Goal: Complete application form: Complete application form

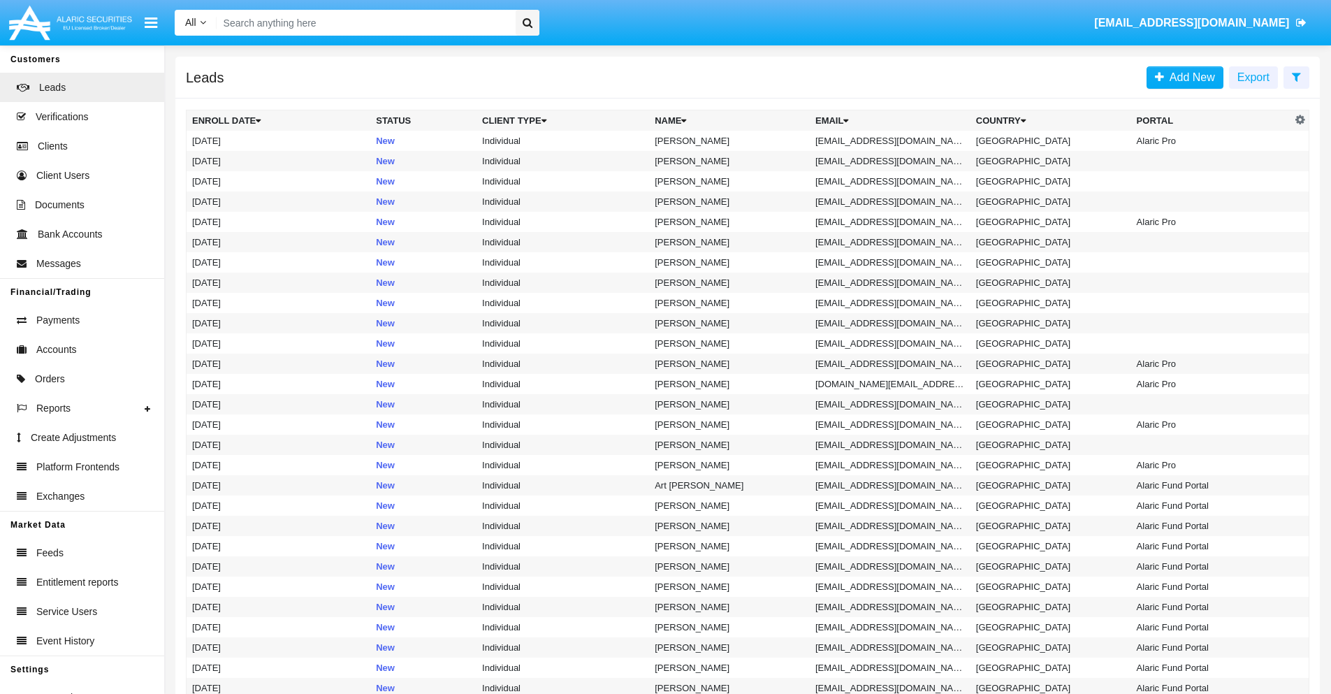
click at [1296, 76] on icon at bounding box center [1296, 76] width 9 height 11
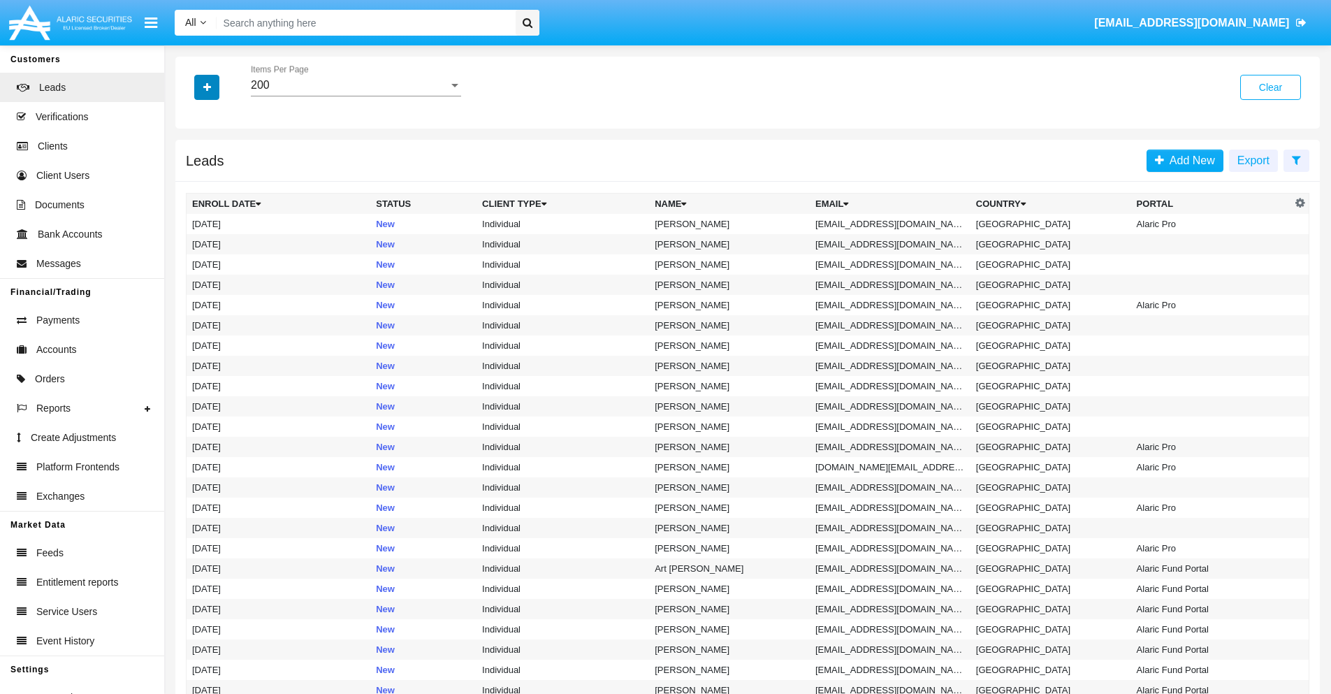
click at [207, 87] on icon "button" at bounding box center [207, 87] width 8 height 10
click at [217, 177] on span "Email" at bounding box center [217, 176] width 28 height 17
click at [192, 182] on input "Email" at bounding box center [191, 182] width 1 height 1
checkbox input "true"
click at [207, 87] on icon "button" at bounding box center [207, 87] width 8 height 10
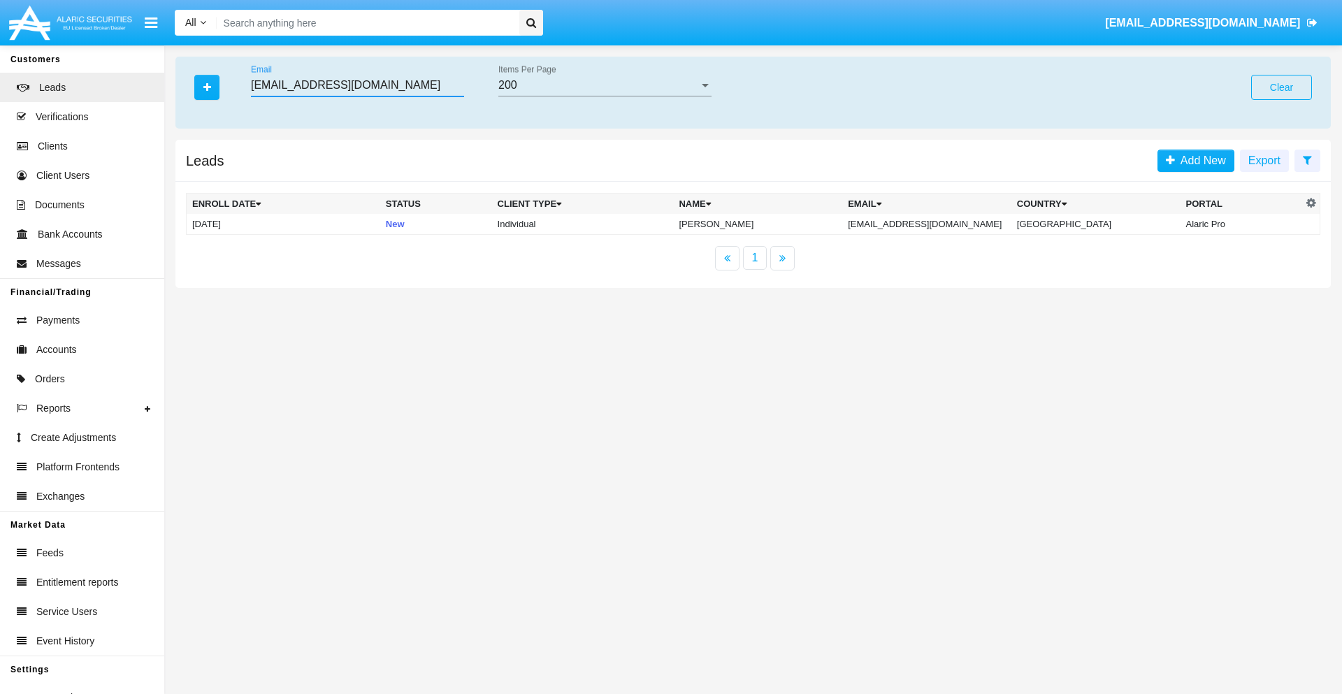
type input "n.yxz5s@or6yam.au"
click at [941, 224] on td "n.yxz5s@or6yam.au" at bounding box center [926, 224] width 169 height 21
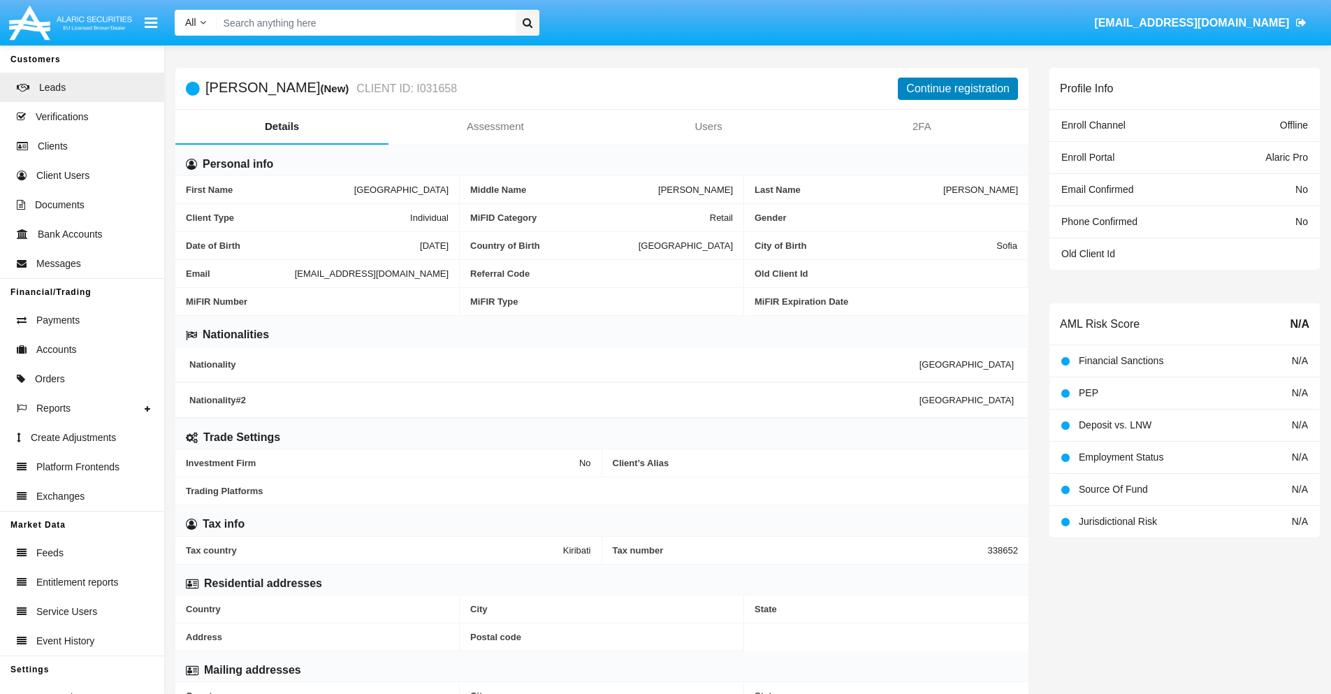
click at [958, 88] on button "Continue registration" at bounding box center [958, 89] width 120 height 22
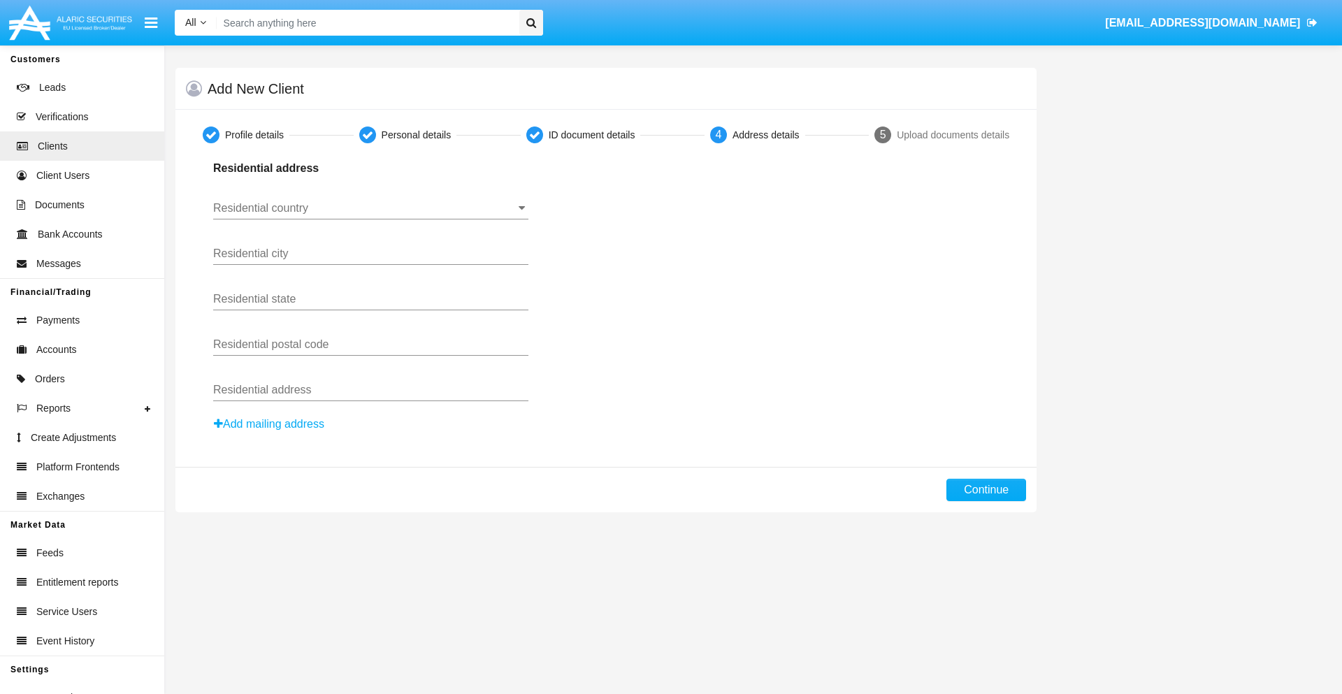
click at [370, 208] on input "Residential country" at bounding box center [370, 208] width 315 height 13
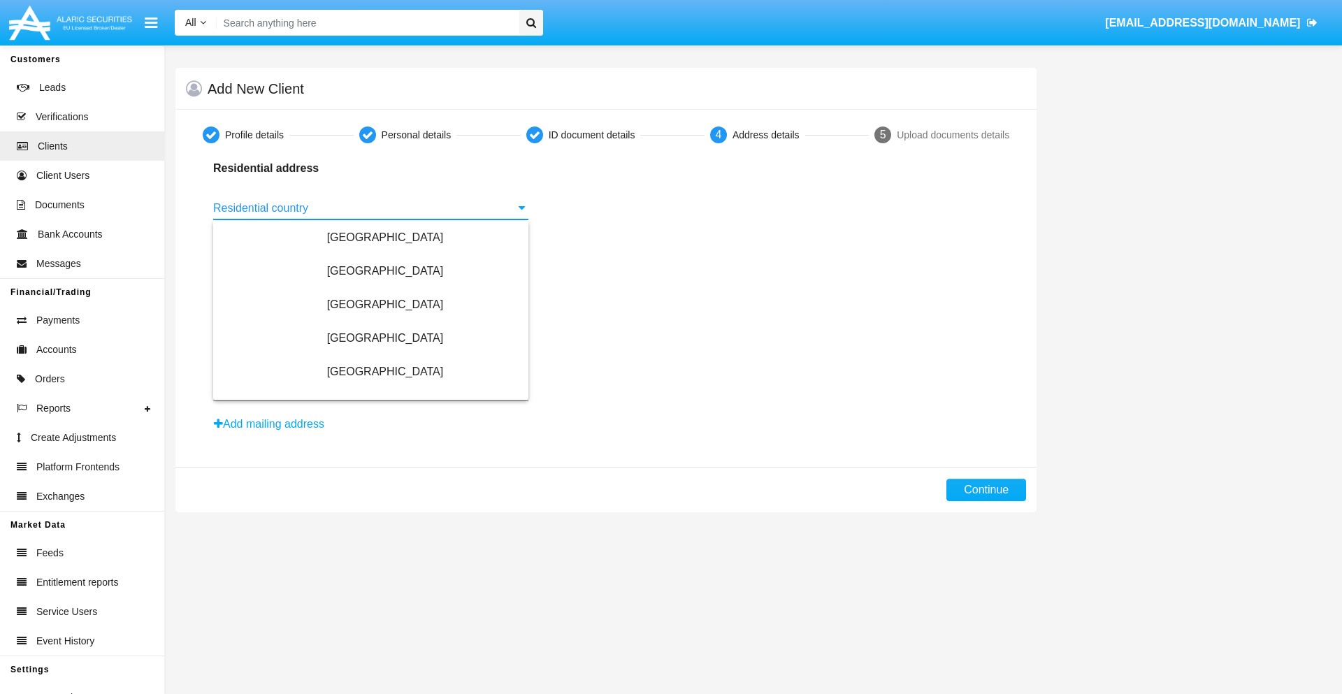
scroll to position [827, 0]
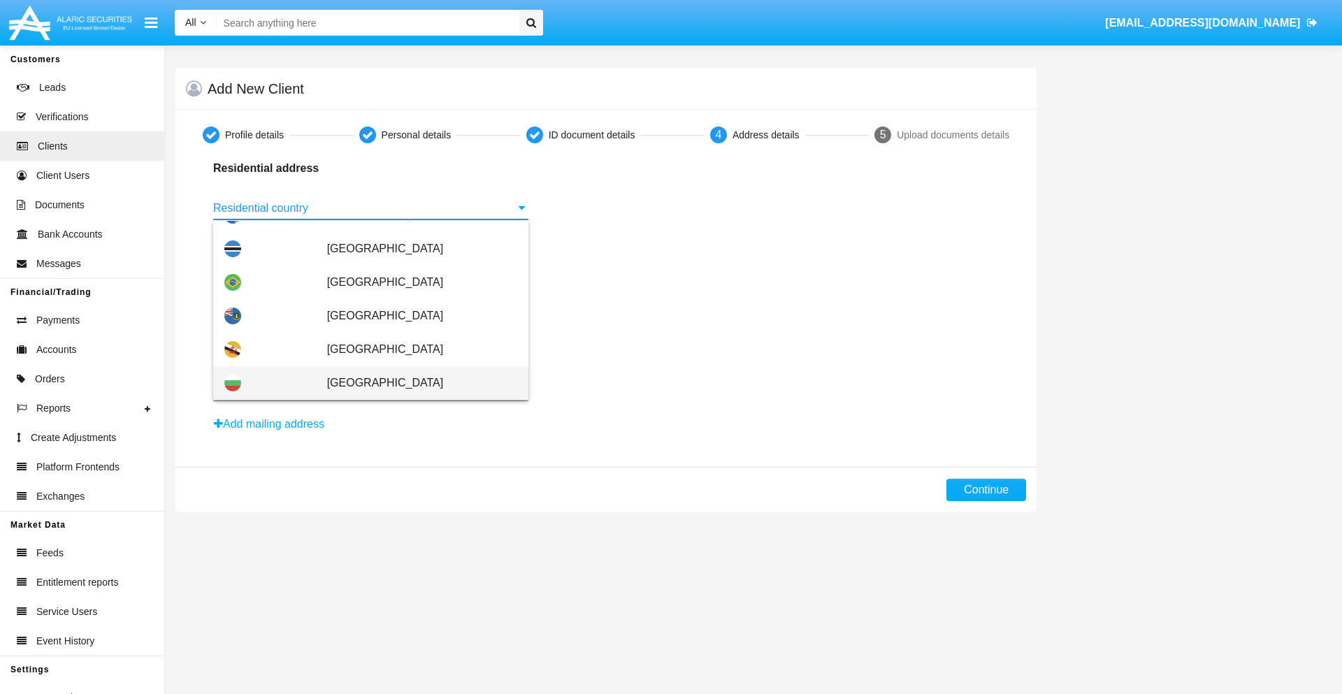
click at [414, 383] on span "[GEOGRAPHIC_DATA]" at bounding box center [422, 383] width 190 height 34
type input "[GEOGRAPHIC_DATA]"
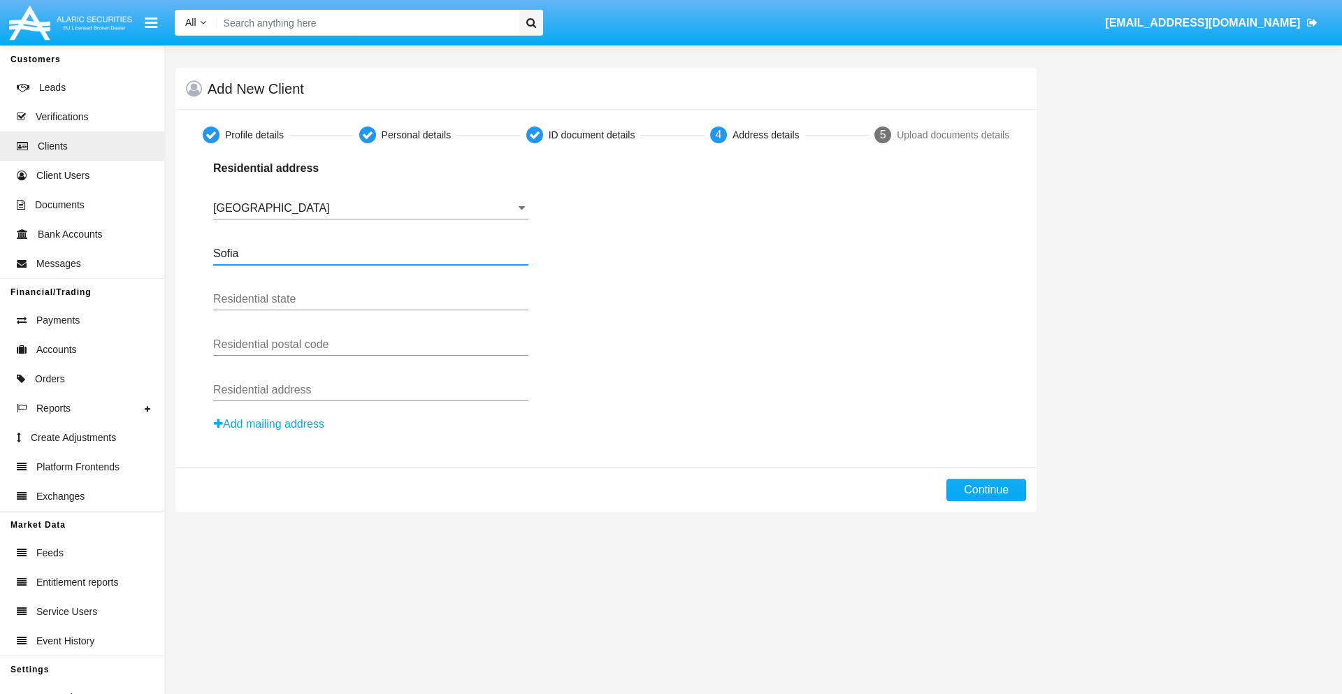
type input "Sofia"
type input "1000"
type input "Vasil Levski"
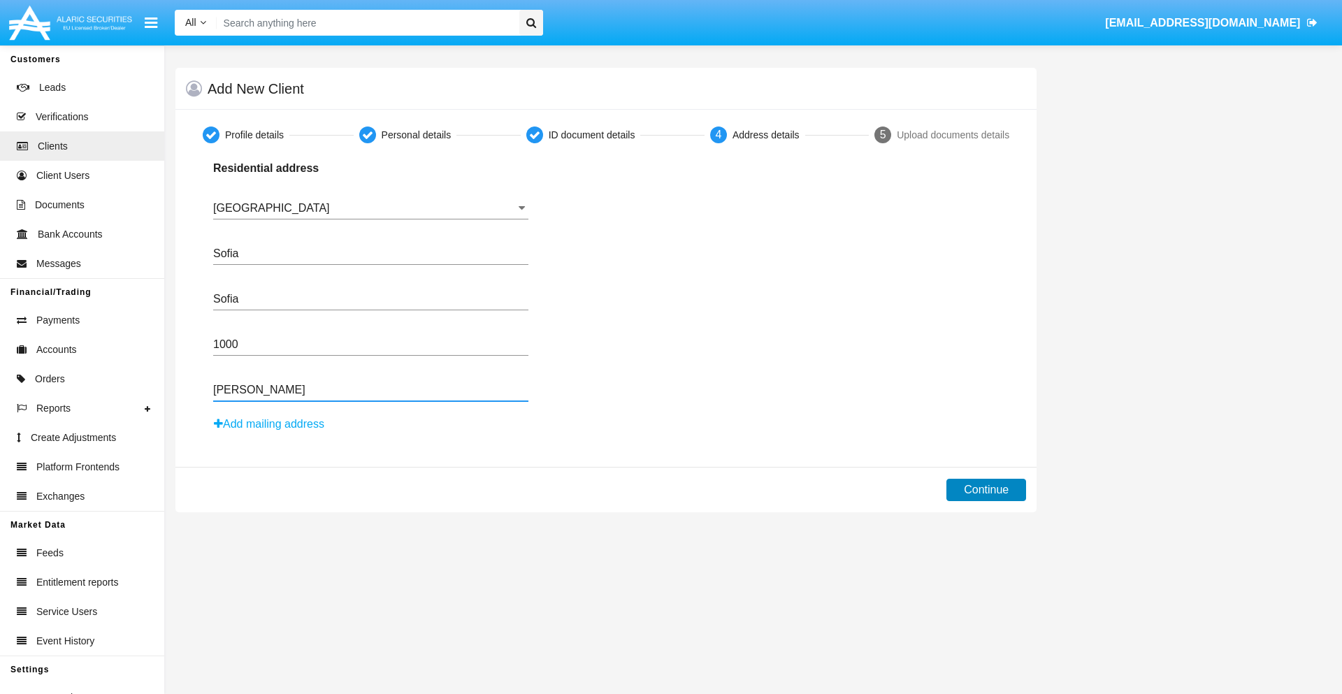
click at [986, 490] on button "Continue" at bounding box center [986, 490] width 80 height 22
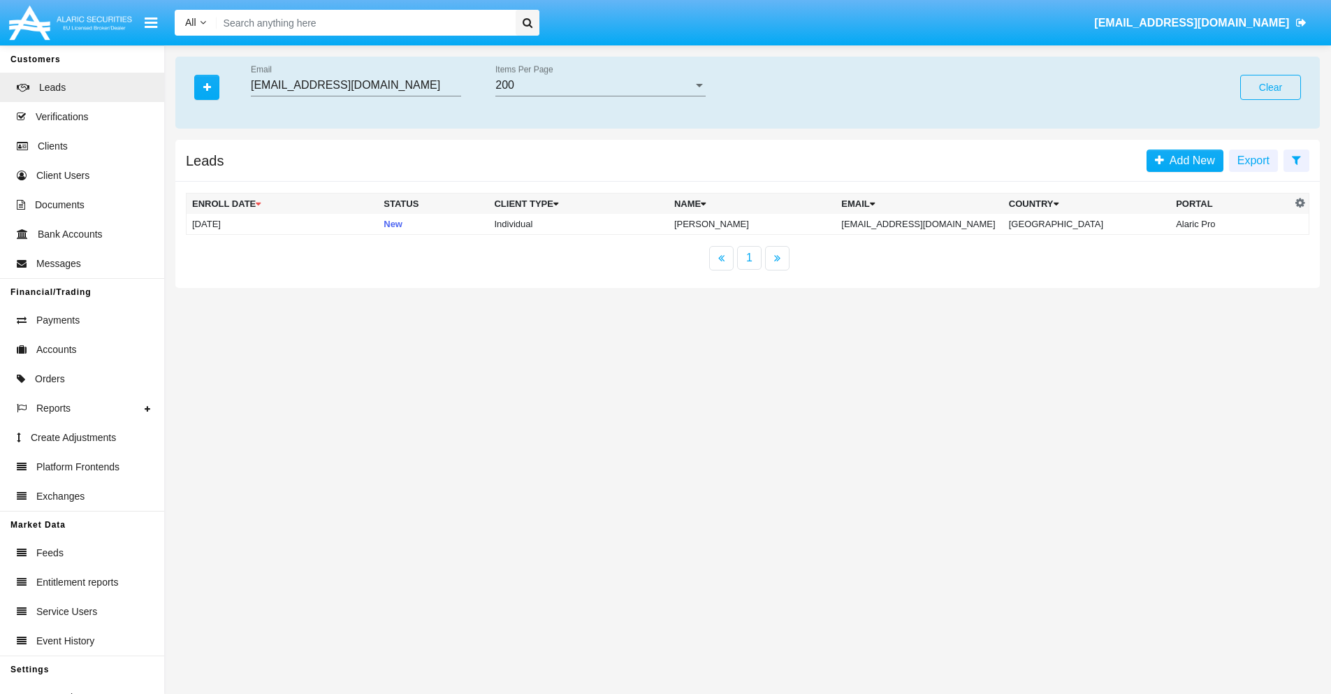
click at [1270, 87] on button "Clear" at bounding box center [1270, 87] width 61 height 25
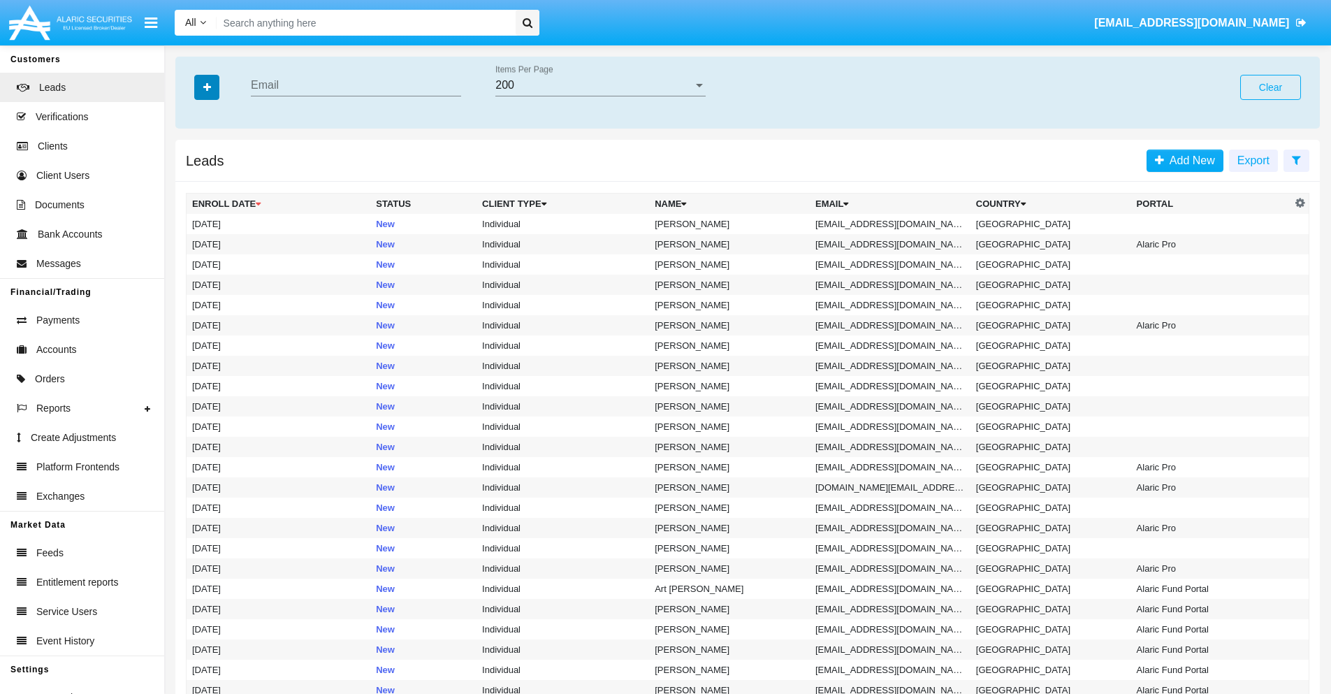
click at [207, 87] on icon "button" at bounding box center [207, 87] width 8 height 10
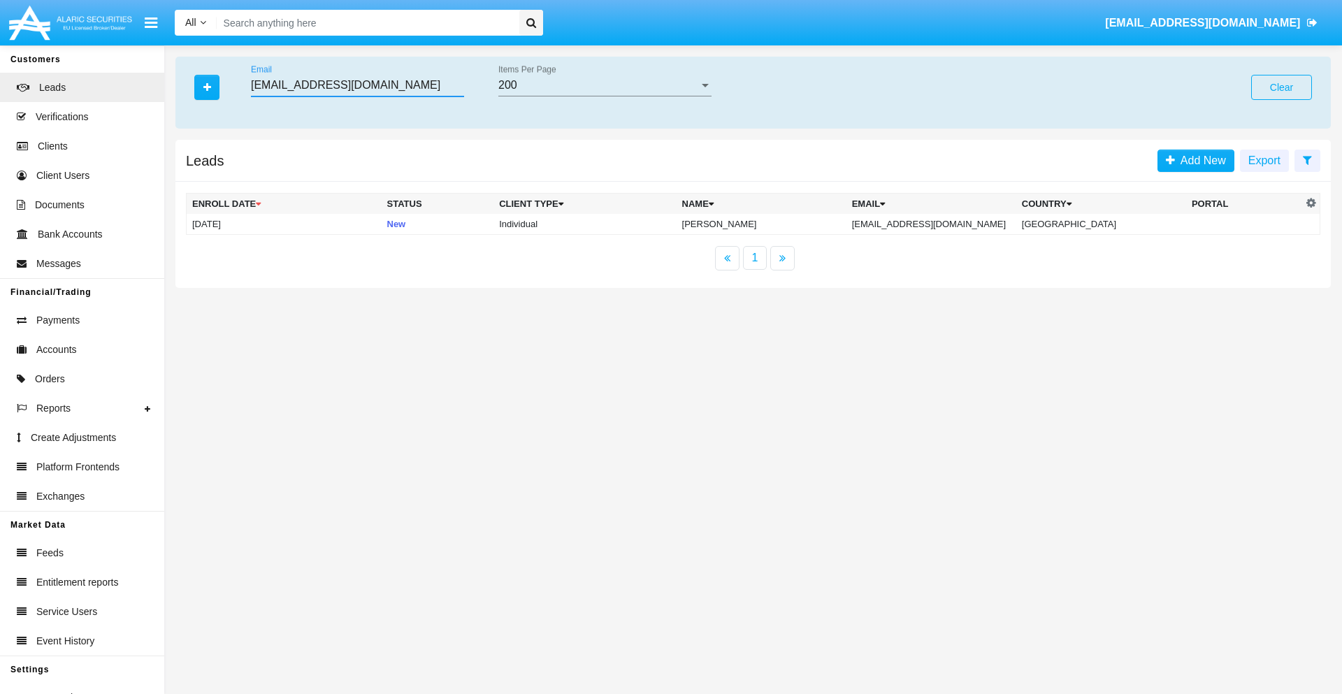
type input "vvgxm6s8ew@997r7.bg"
click at [946, 224] on td "vvgxm6s8ew@997r7.bg" at bounding box center [931, 224] width 170 height 21
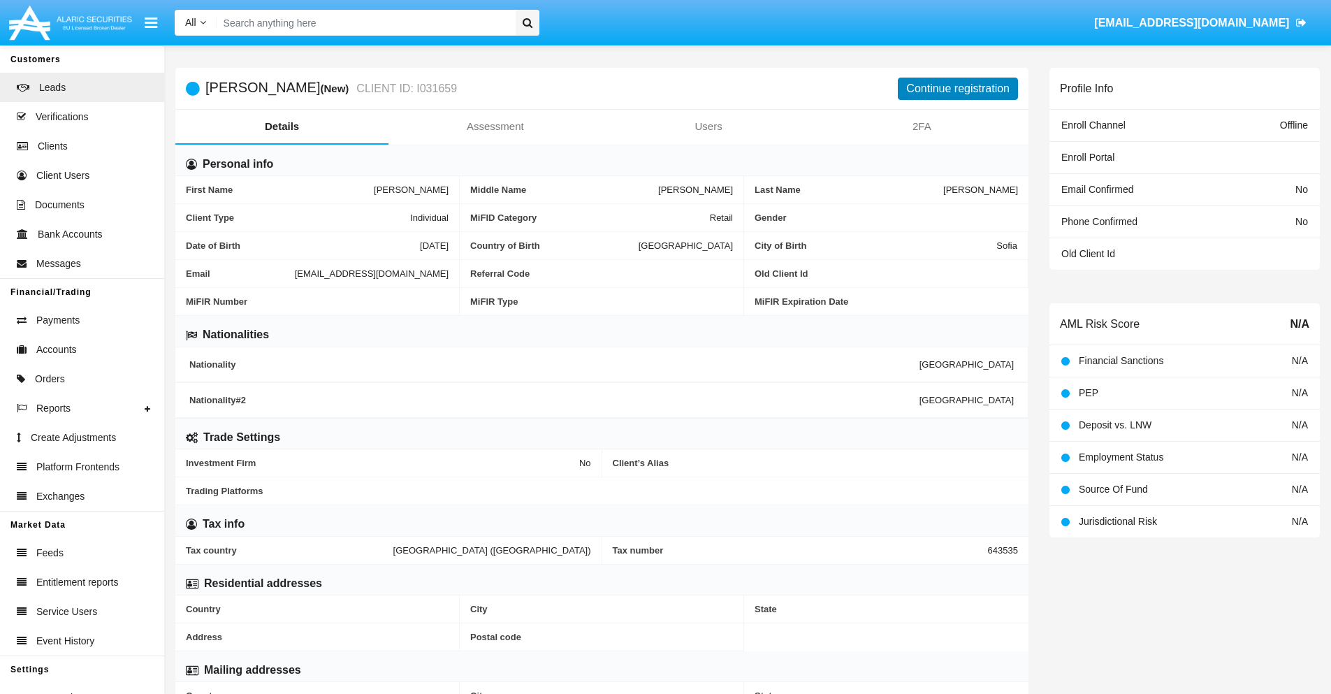
click at [958, 88] on button "Continue registration" at bounding box center [958, 89] width 120 height 22
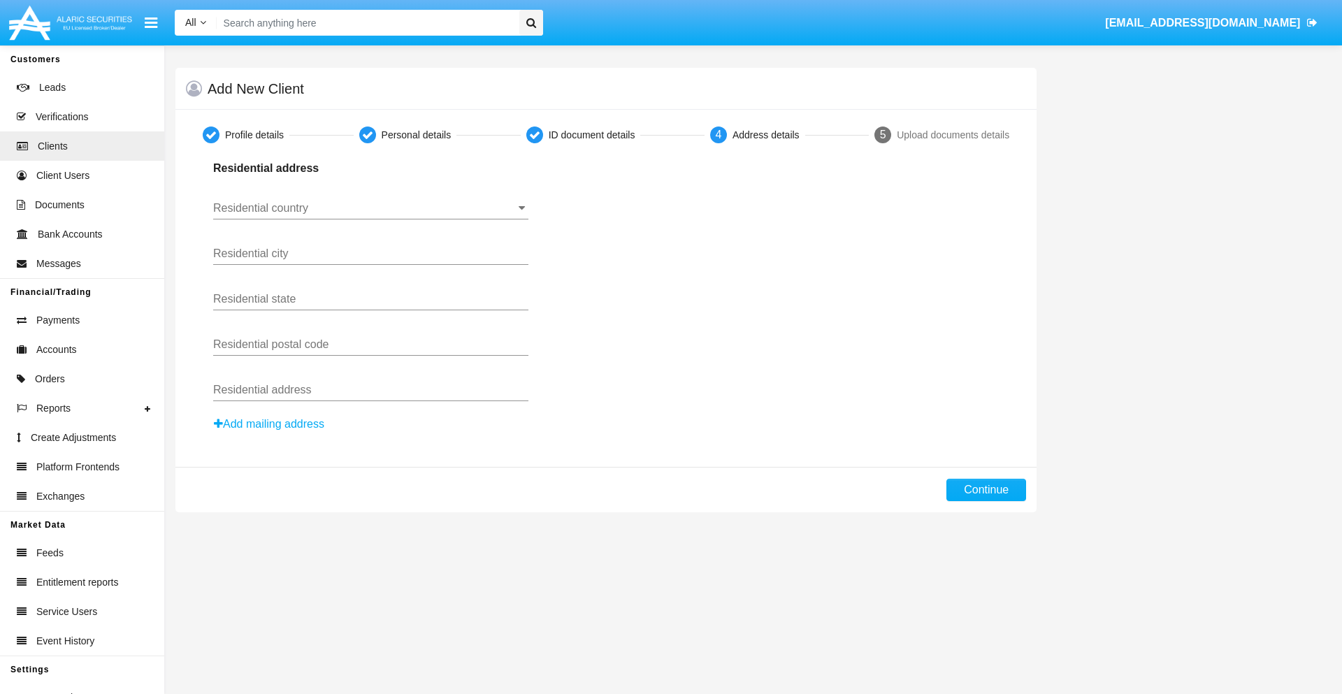
click at [270, 424] on button "Add mailing address" at bounding box center [269, 424] width 112 height 18
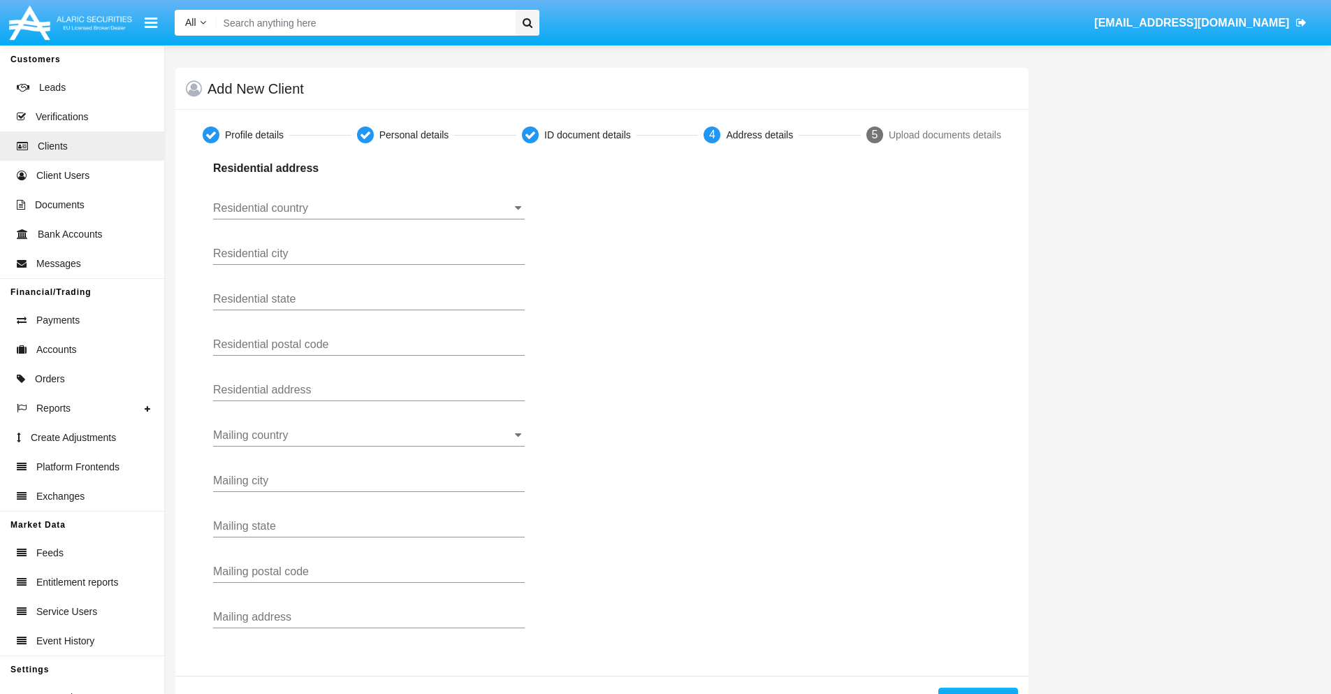
click at [369, 208] on input "Residential country" at bounding box center [369, 208] width 312 height 13
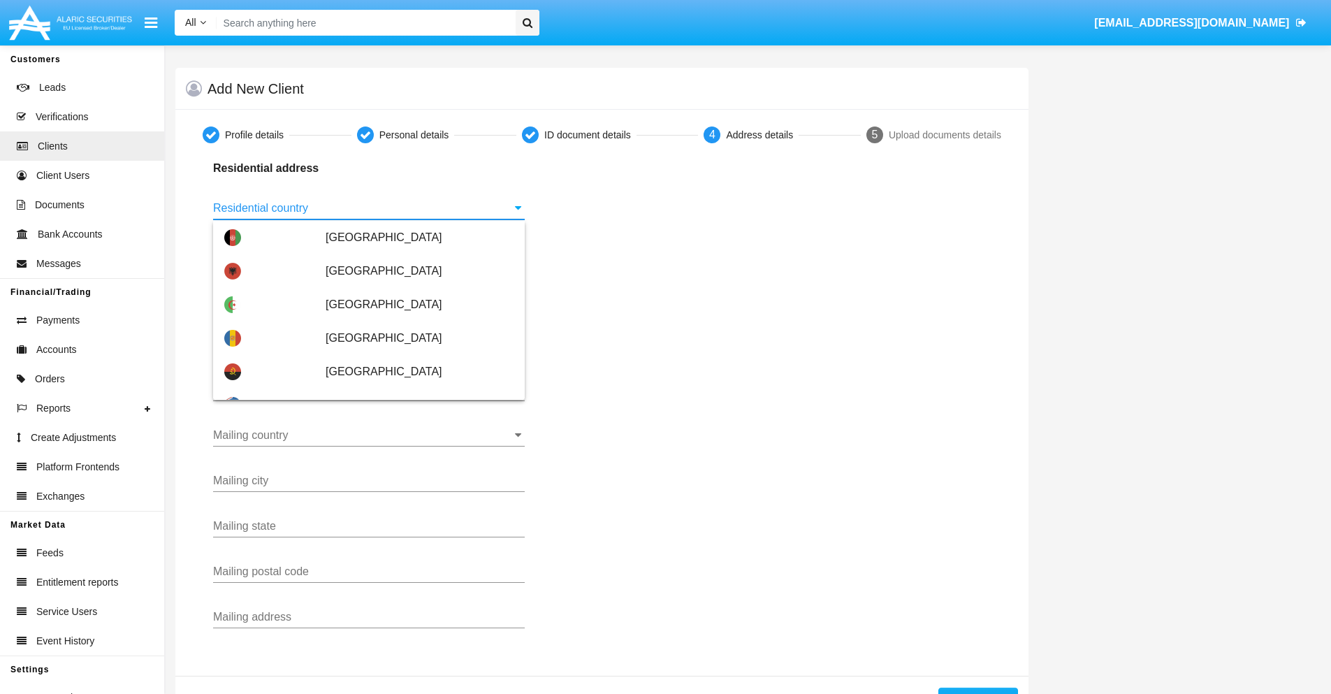
scroll to position [827, 0]
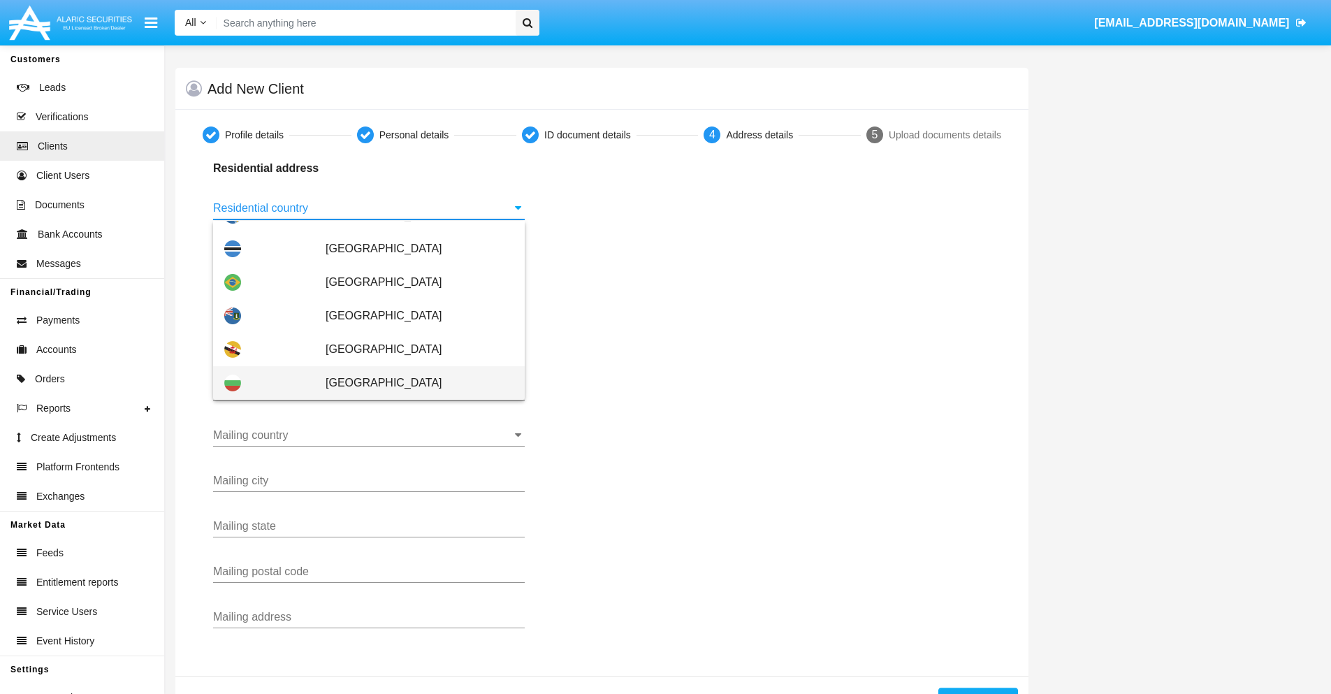
click at [412, 383] on span "[GEOGRAPHIC_DATA]" at bounding box center [420, 383] width 188 height 34
type input "[GEOGRAPHIC_DATA]"
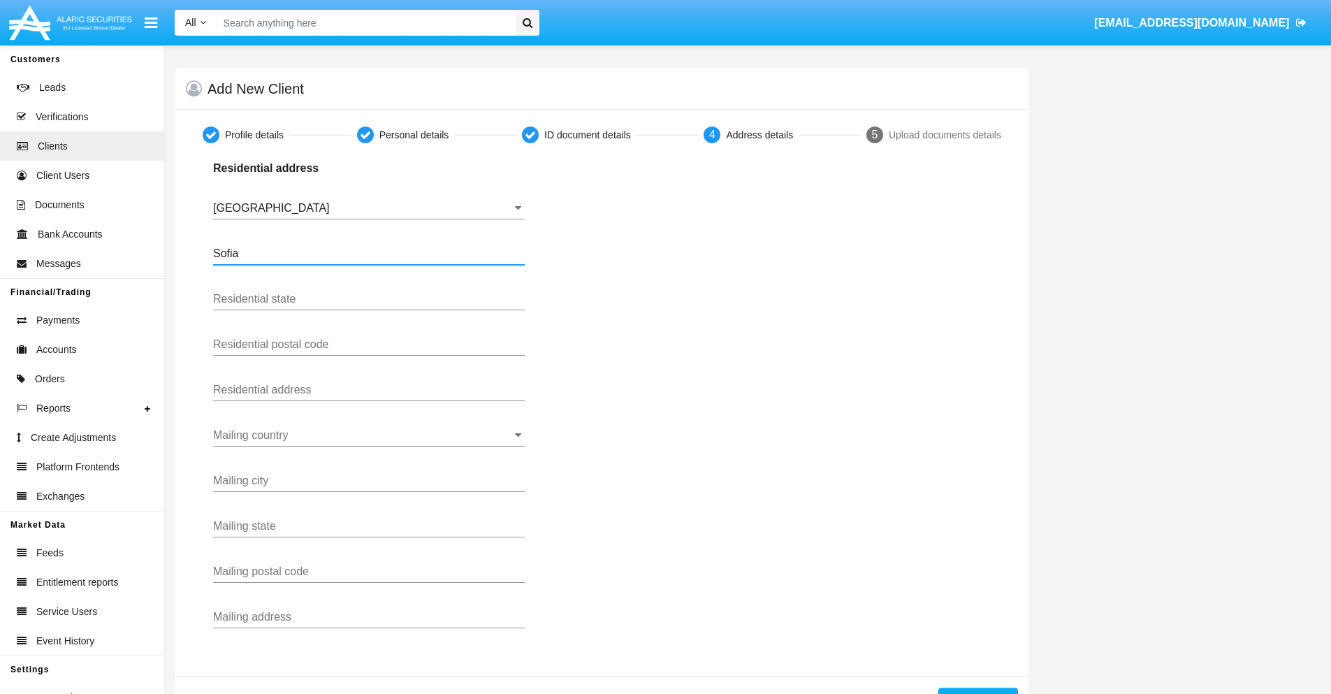
type input "Sofia"
type input "1000"
type input "Vasil Levski"
click at [369, 435] on input "Mailing country" at bounding box center [369, 435] width 312 height 13
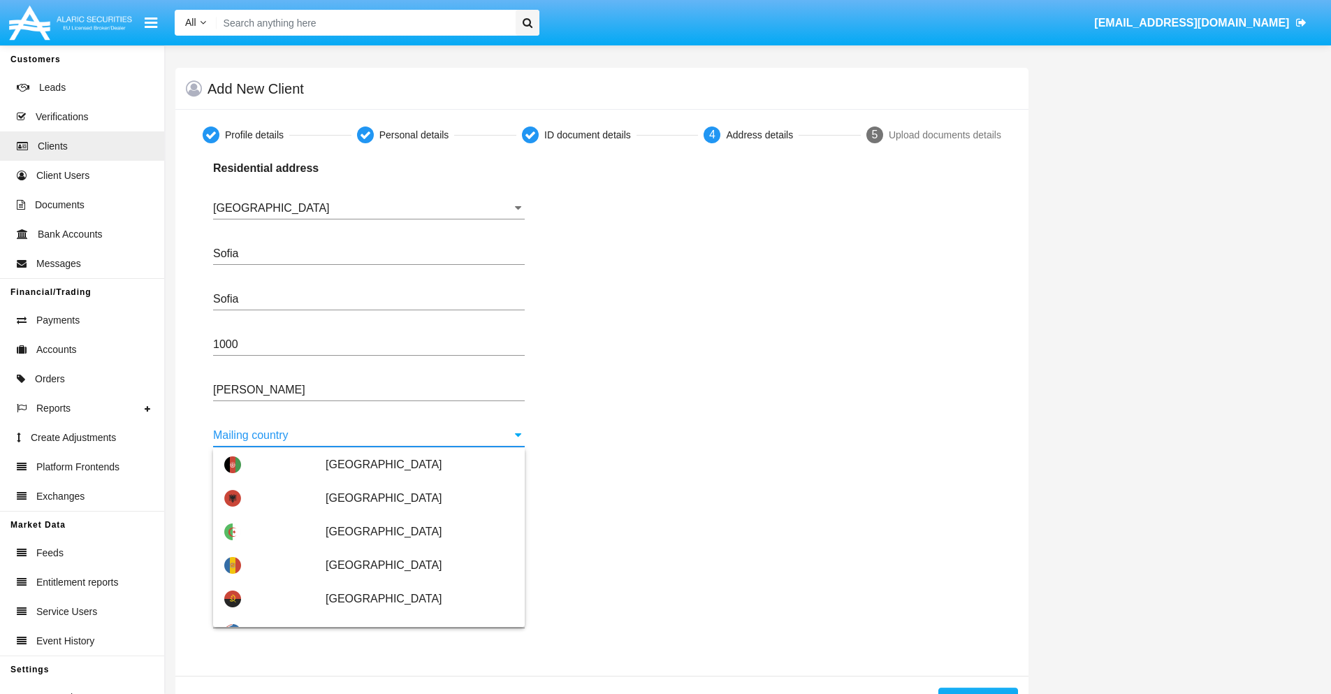
scroll to position [89, 0]
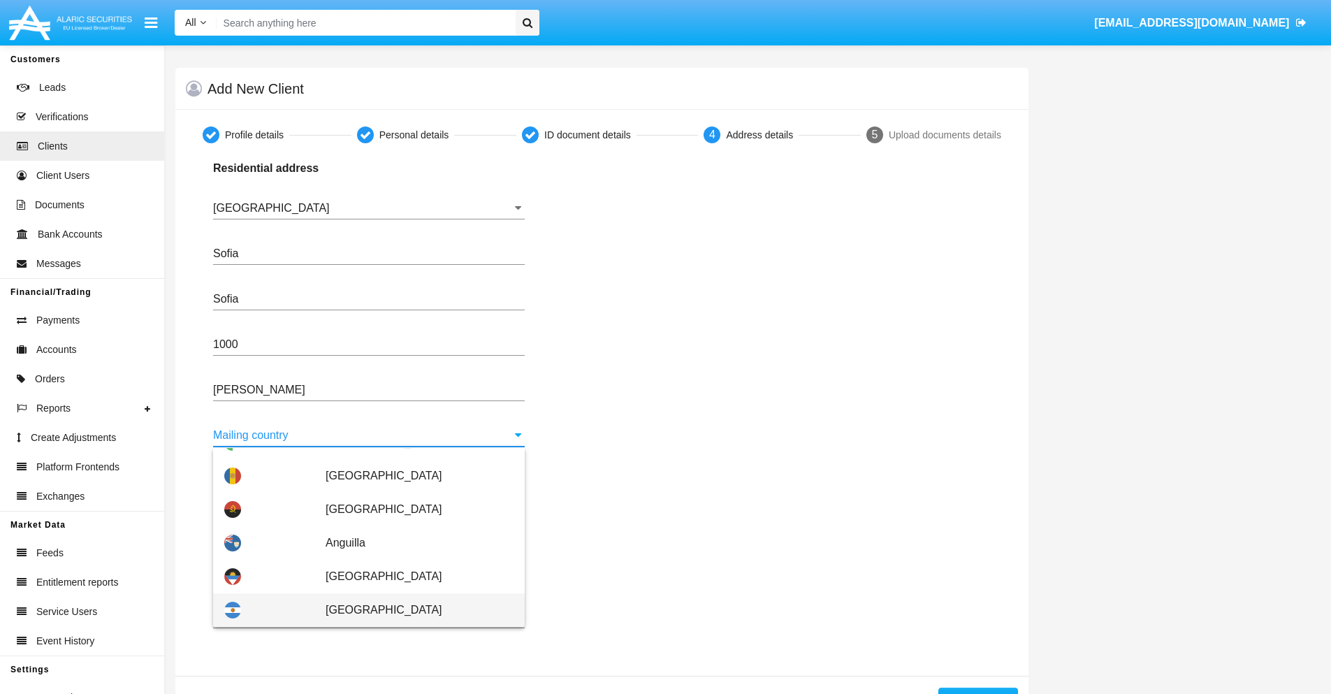
click at [412, 610] on span "Argentina" at bounding box center [420, 610] width 188 height 34
type input "Argentina"
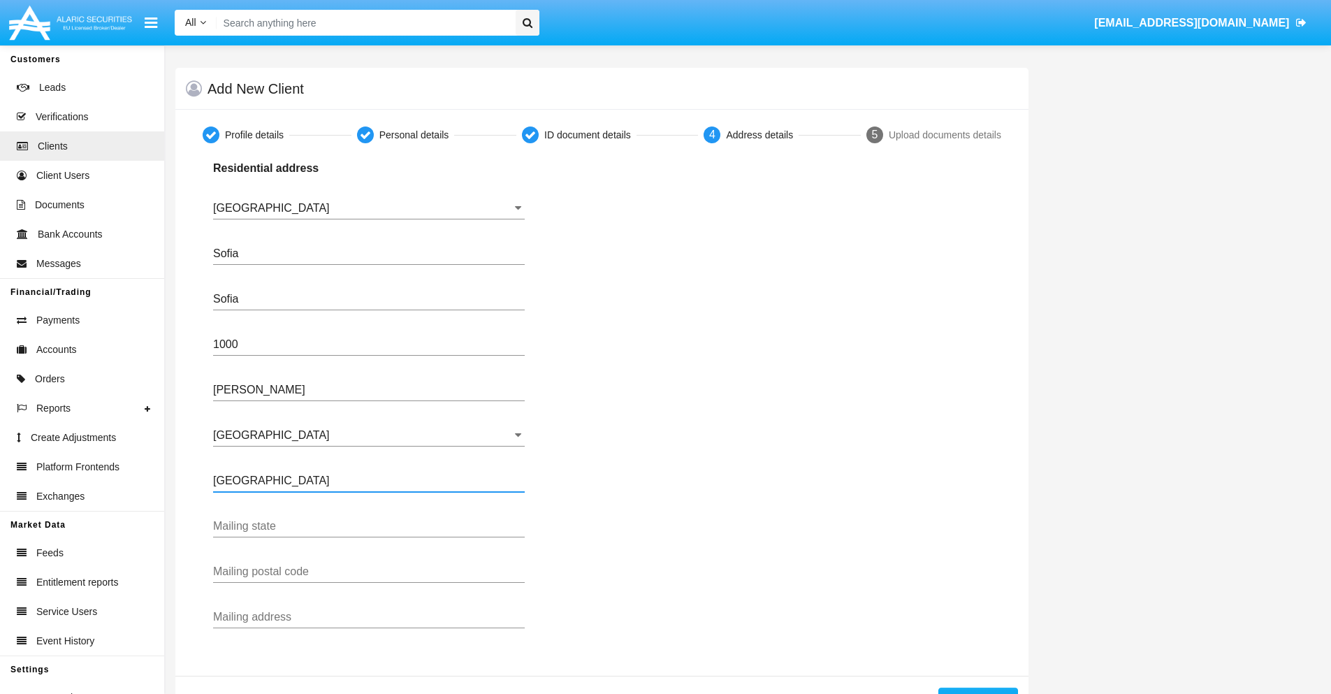
type input "Buenos Aires"
type input "7777"
type input "Test Mail Address"
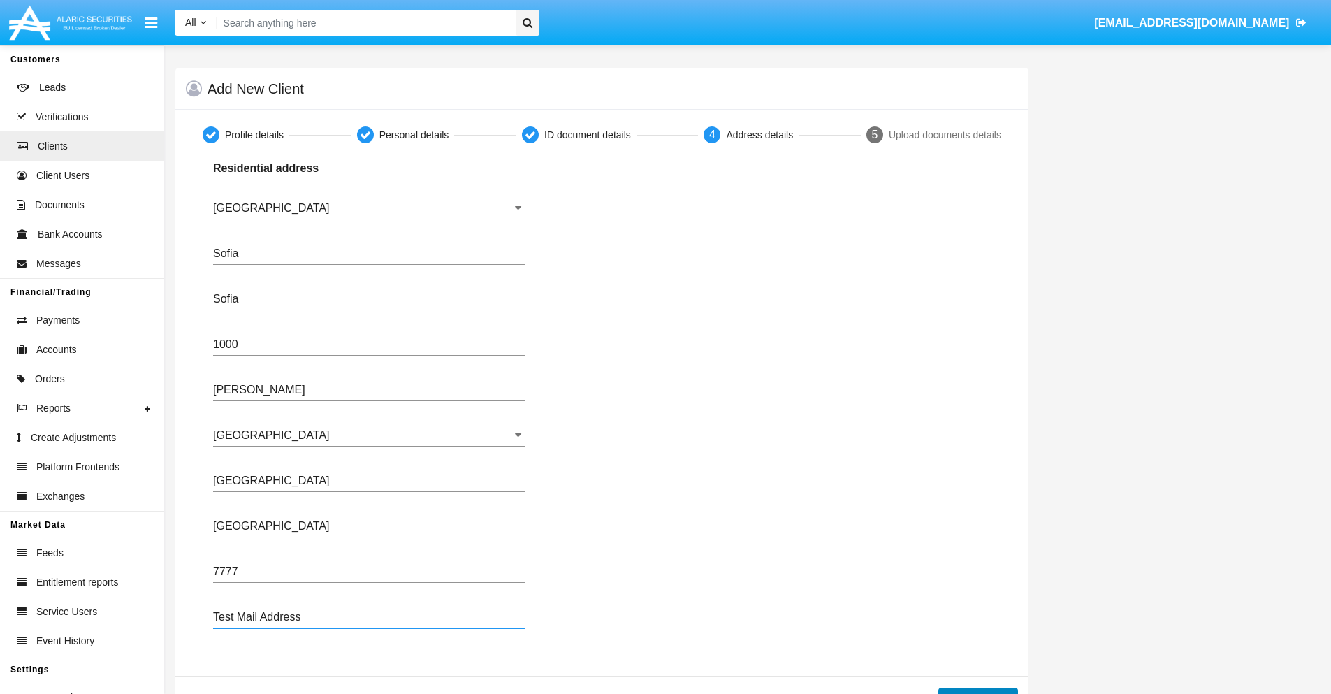
click at [978, 690] on button "Continue" at bounding box center [978, 699] width 80 height 22
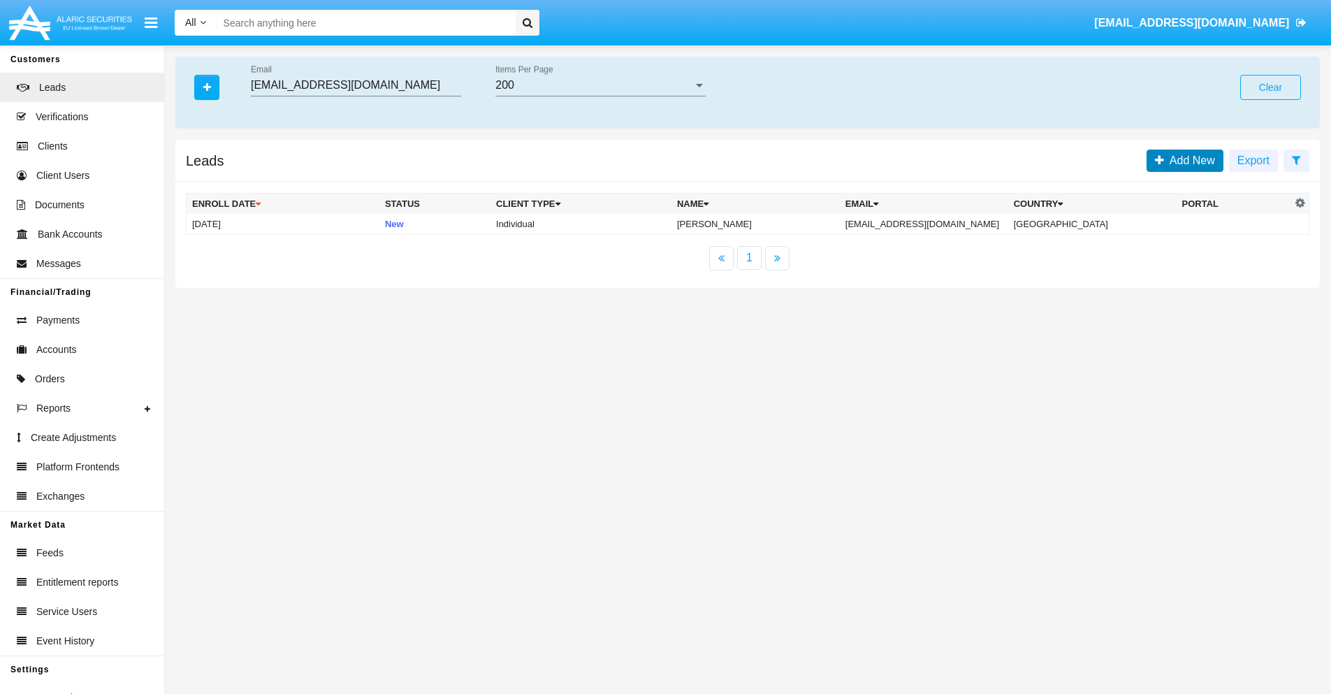
click at [1189, 160] on span "Add New" at bounding box center [1189, 160] width 51 height 12
